Goal: Entertainment & Leisure: Consume media (video, audio)

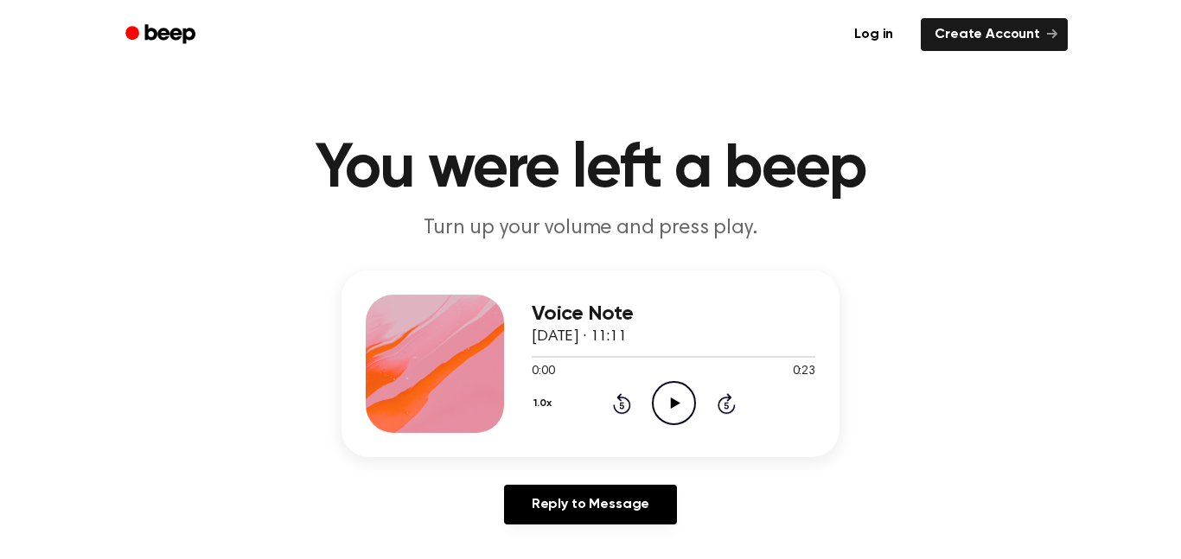
click at [658, 405] on icon "Play Audio" at bounding box center [674, 403] width 44 height 44
click at [676, 403] on icon at bounding box center [675, 403] width 10 height 11
click at [645, 394] on div "1.0x Rewind 5 seconds Play Audio Skip 5 seconds" at bounding box center [674, 403] width 284 height 44
click at [668, 405] on icon "Play Audio" at bounding box center [674, 403] width 44 height 44
click at [679, 404] on icon at bounding box center [675, 403] width 10 height 11
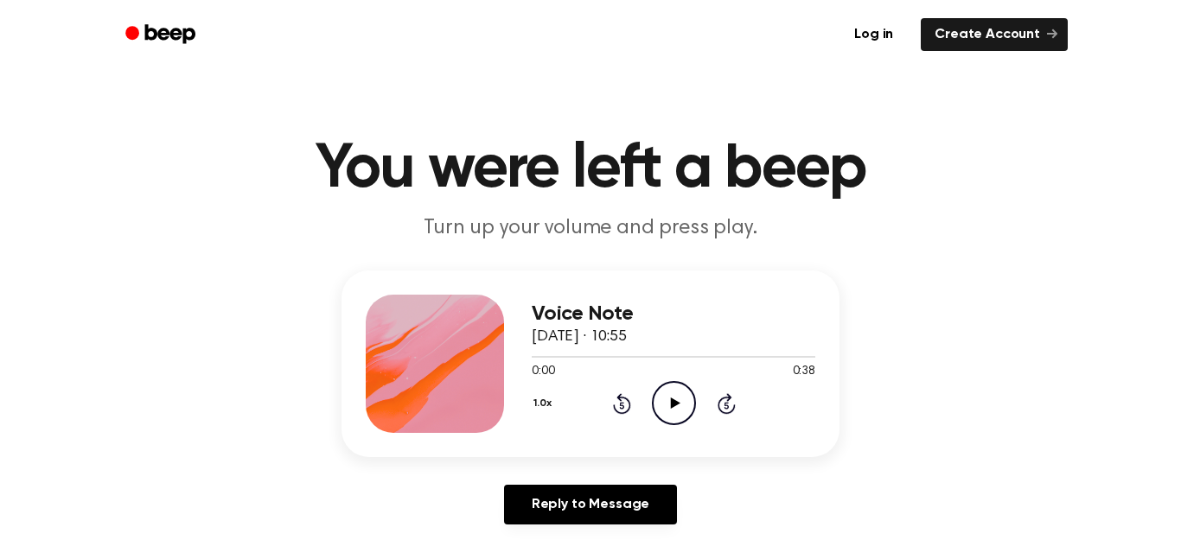
click at [677, 401] on icon "Play Audio" at bounding box center [674, 403] width 44 height 44
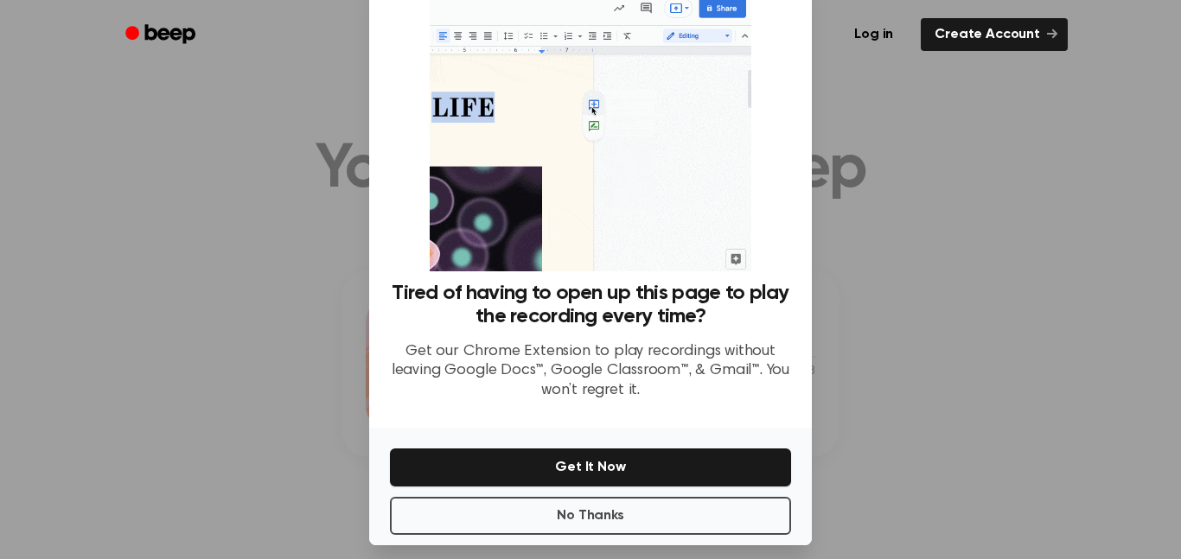
scroll to position [70, 0]
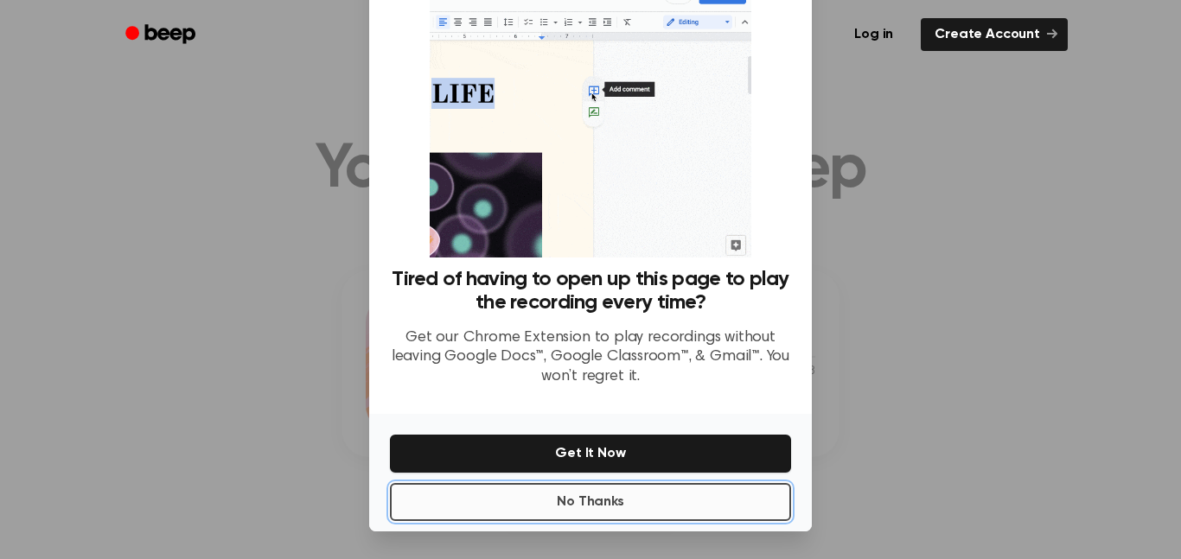
click at [657, 504] on button "No Thanks" at bounding box center [590, 502] width 401 height 38
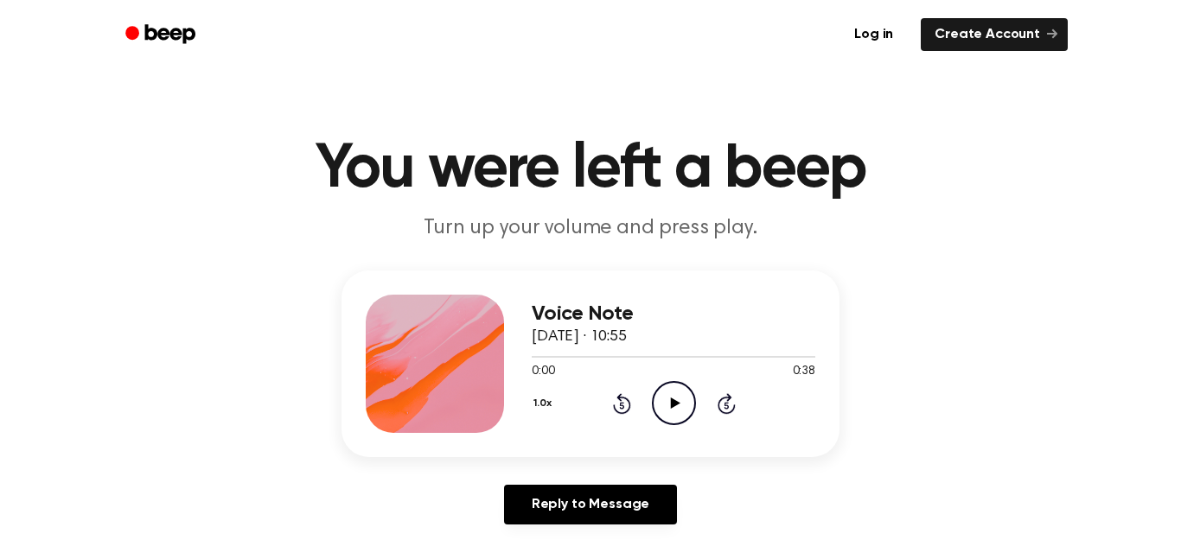
click at [684, 407] on icon "Play Audio" at bounding box center [674, 403] width 44 height 44
